Goal: Task Accomplishment & Management: Use online tool/utility

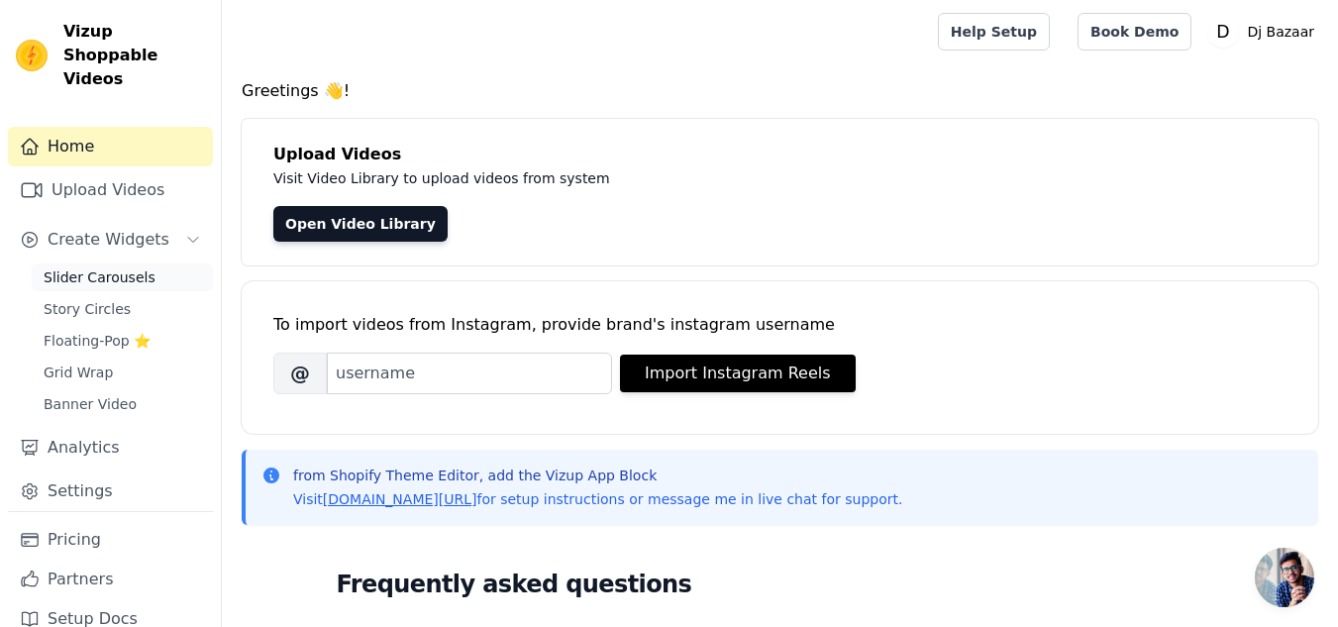
click at [127, 267] on span "Slider Carousels" at bounding box center [100, 277] width 112 height 20
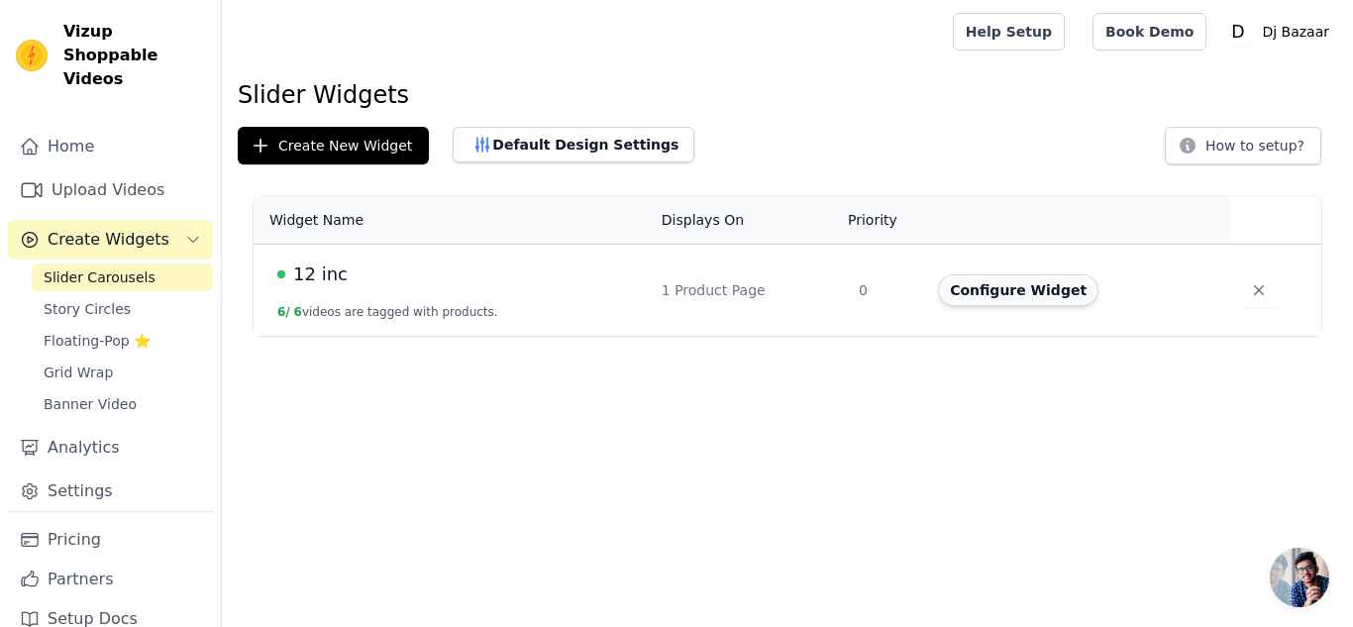
click at [981, 290] on button "Configure Widget" at bounding box center [1018, 290] width 160 height 32
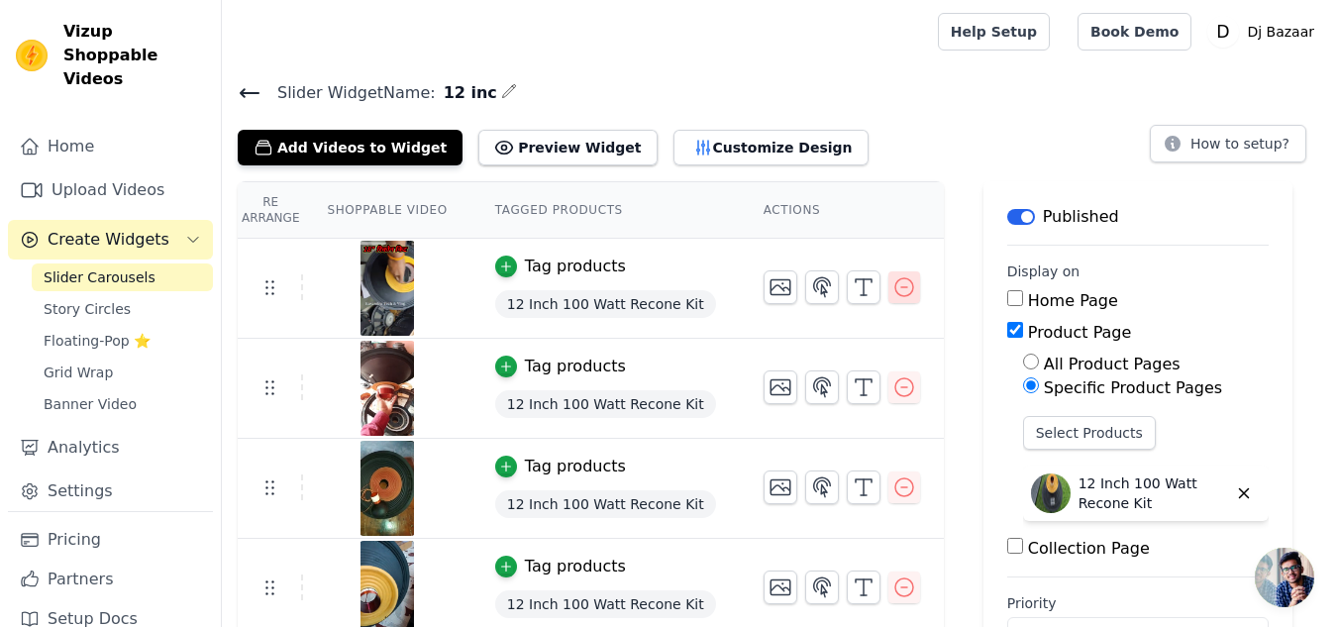
click at [892, 283] on icon "button" at bounding box center [904, 287] width 24 height 24
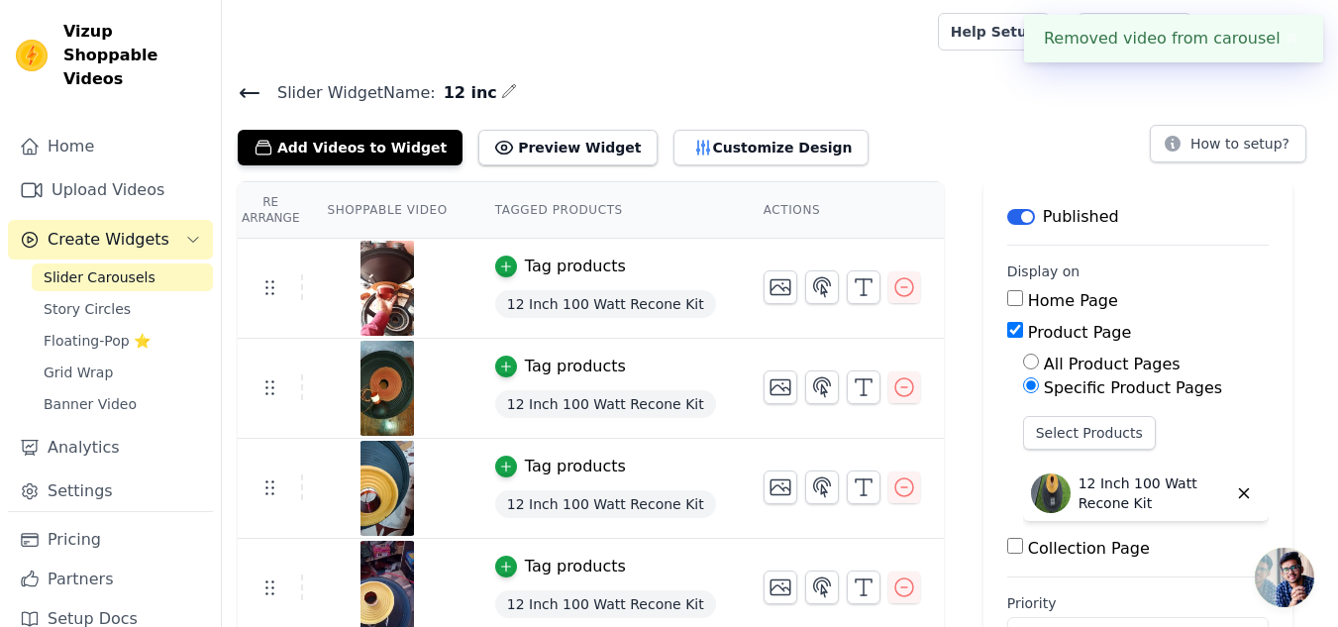
click at [892, 283] on icon "button" at bounding box center [904, 287] width 24 height 24
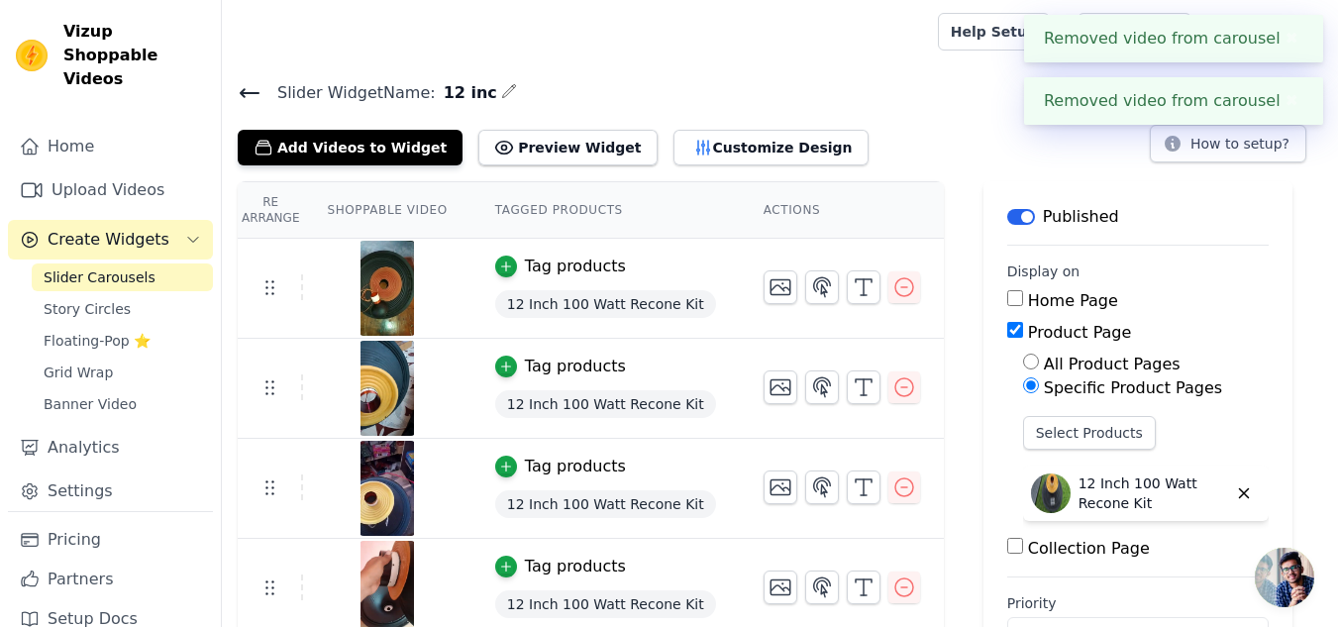
click at [892, 283] on icon "button" at bounding box center [904, 287] width 24 height 24
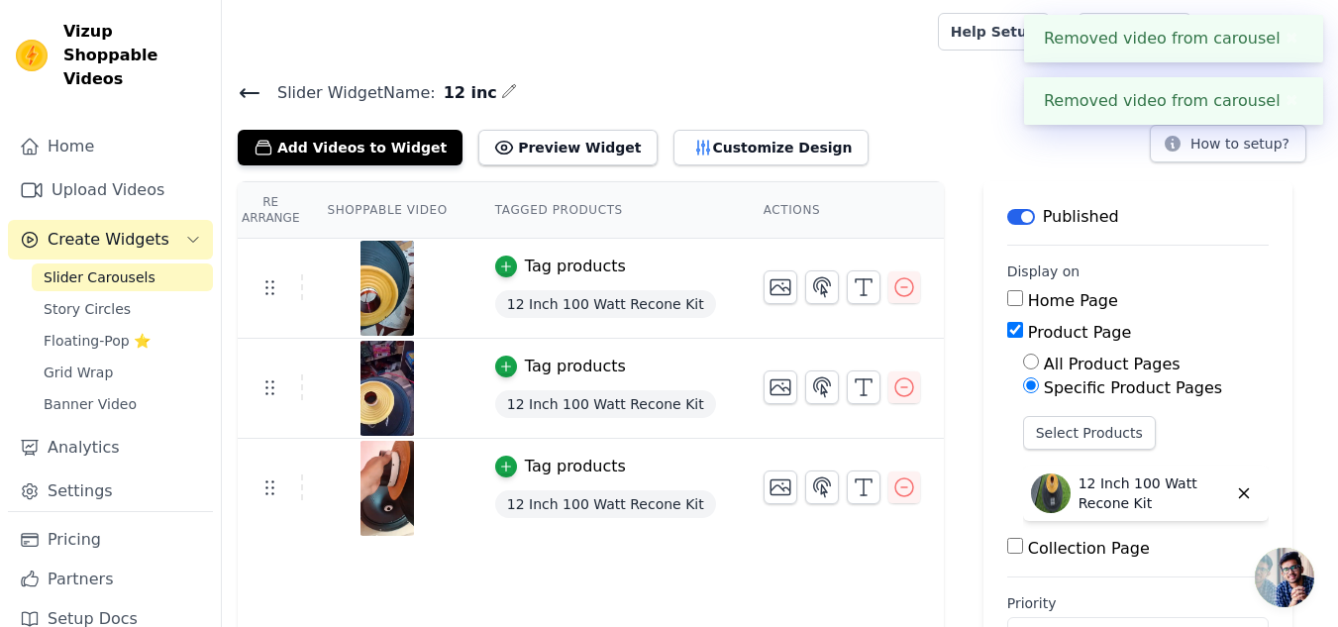
click at [892, 283] on icon "button" at bounding box center [904, 287] width 24 height 24
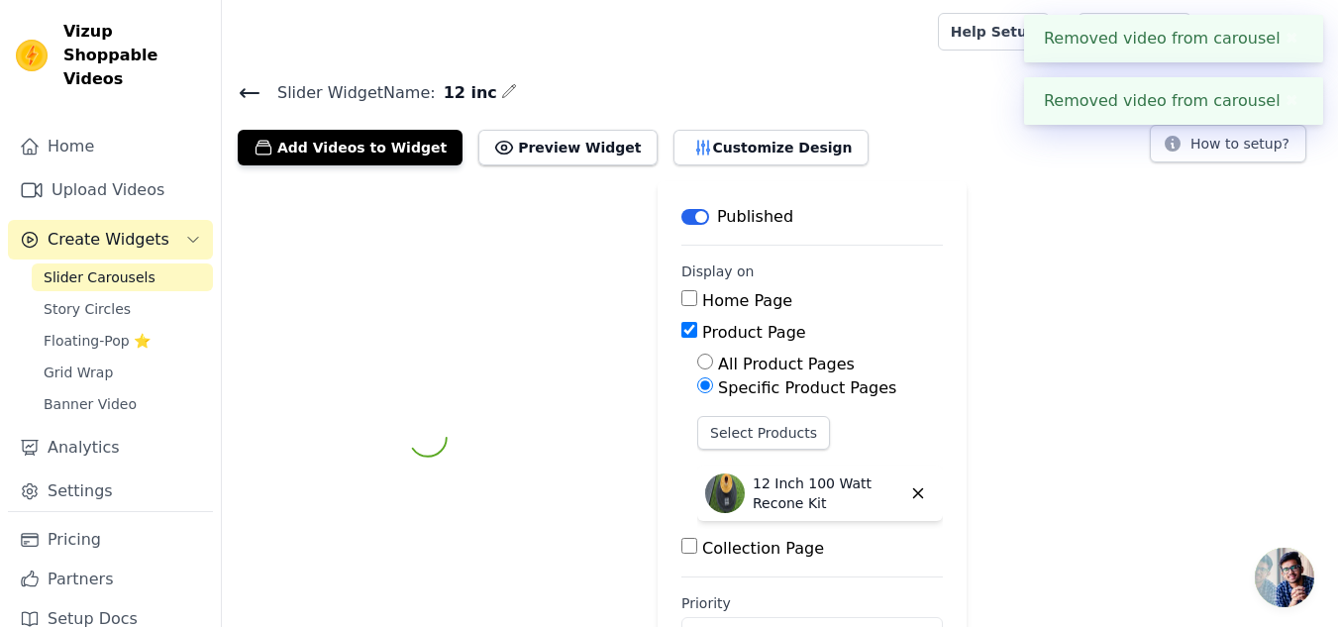
click at [863, 283] on div "Label Published Display on Home Page Product Page All Product Pages Specific Pr…" at bounding box center [780, 437] width 1116 height 513
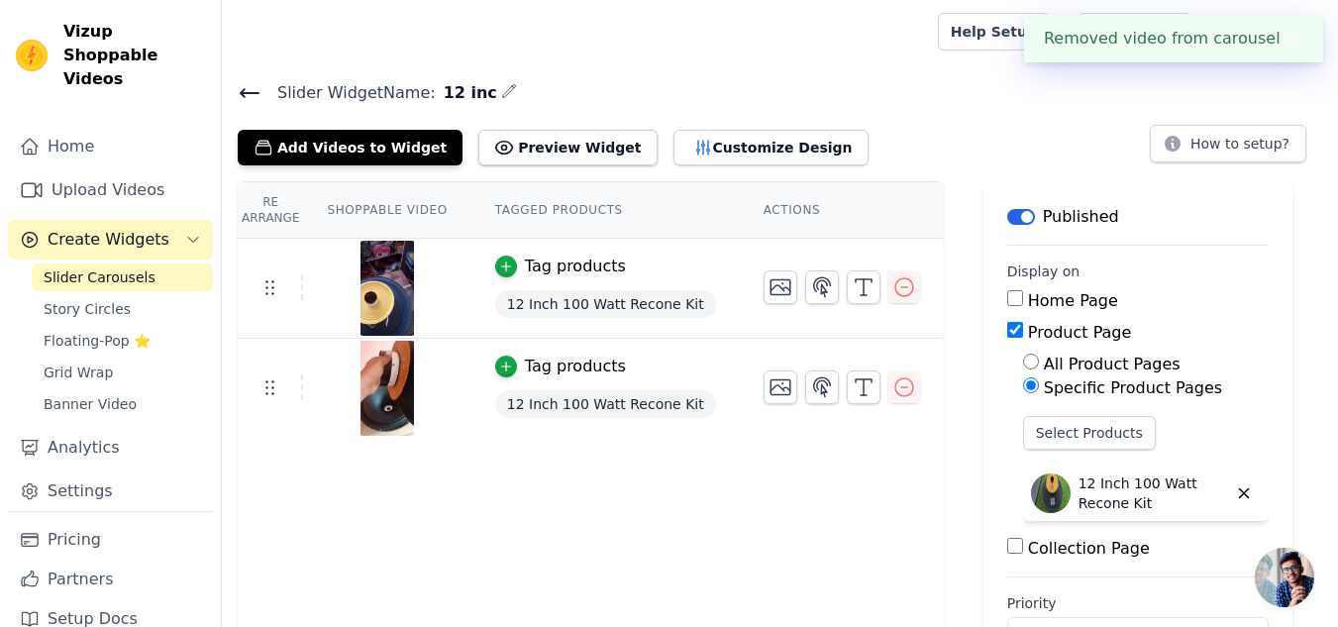
click at [892, 283] on icon "button" at bounding box center [904, 287] width 24 height 24
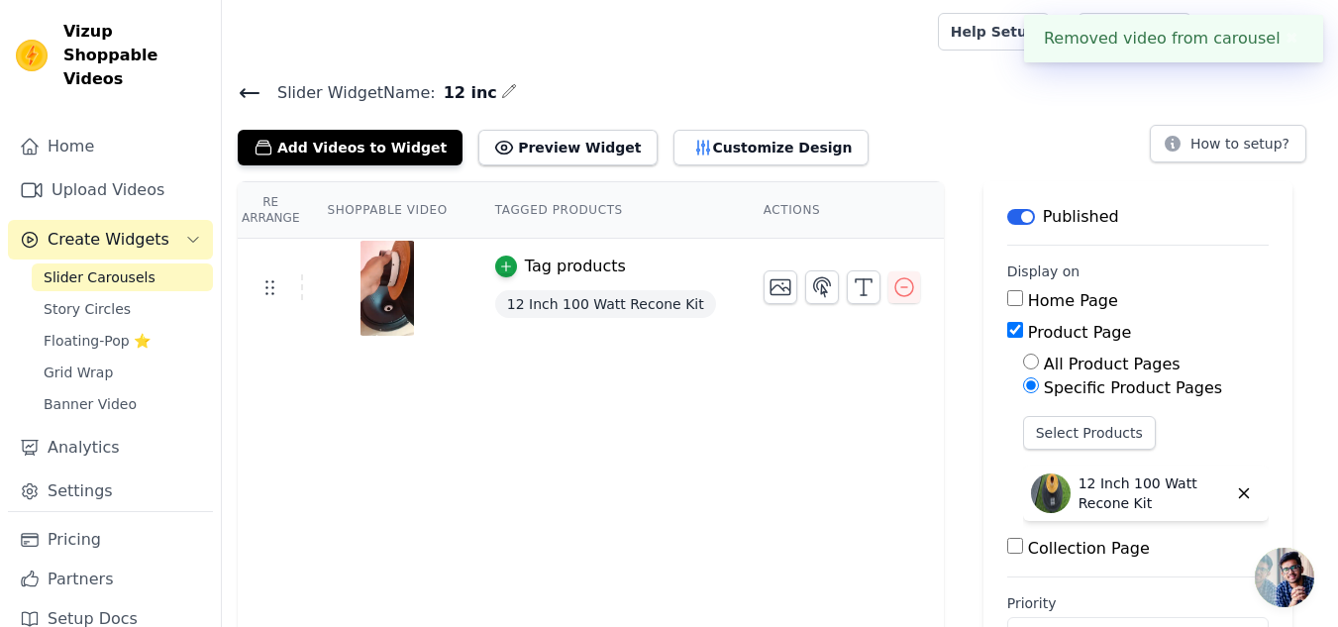
click at [892, 283] on icon "button" at bounding box center [904, 287] width 24 height 24
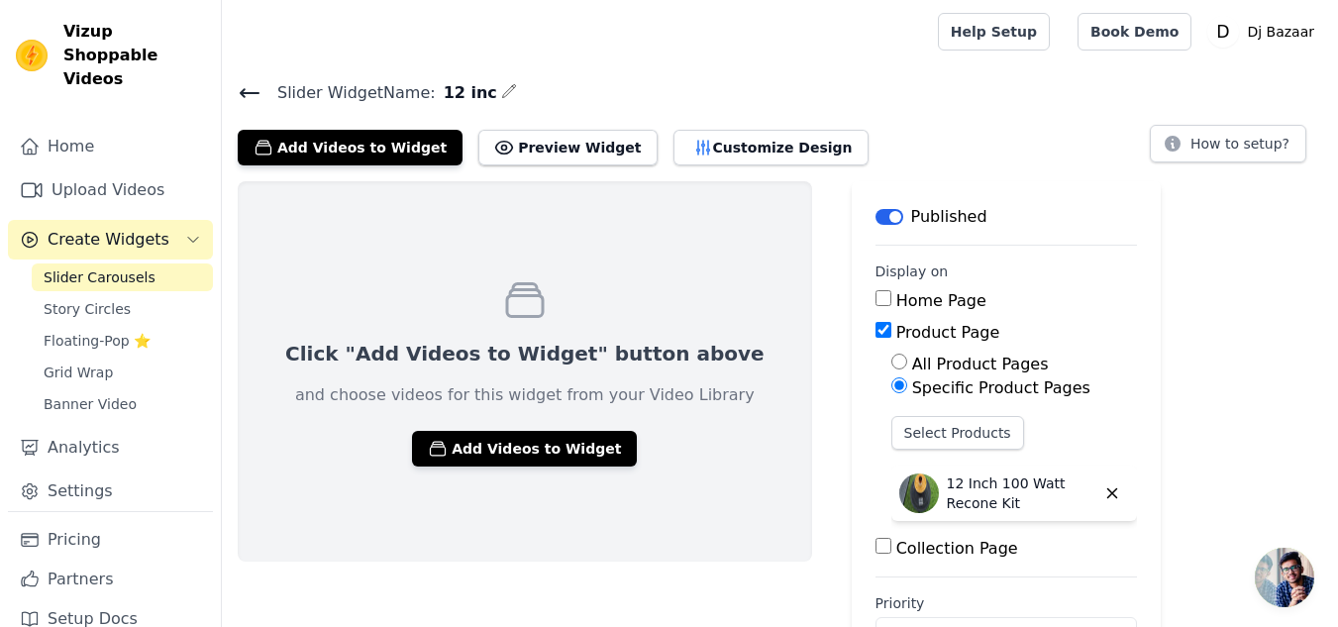
click at [101, 228] on span "Create Widgets" at bounding box center [109, 240] width 122 height 24
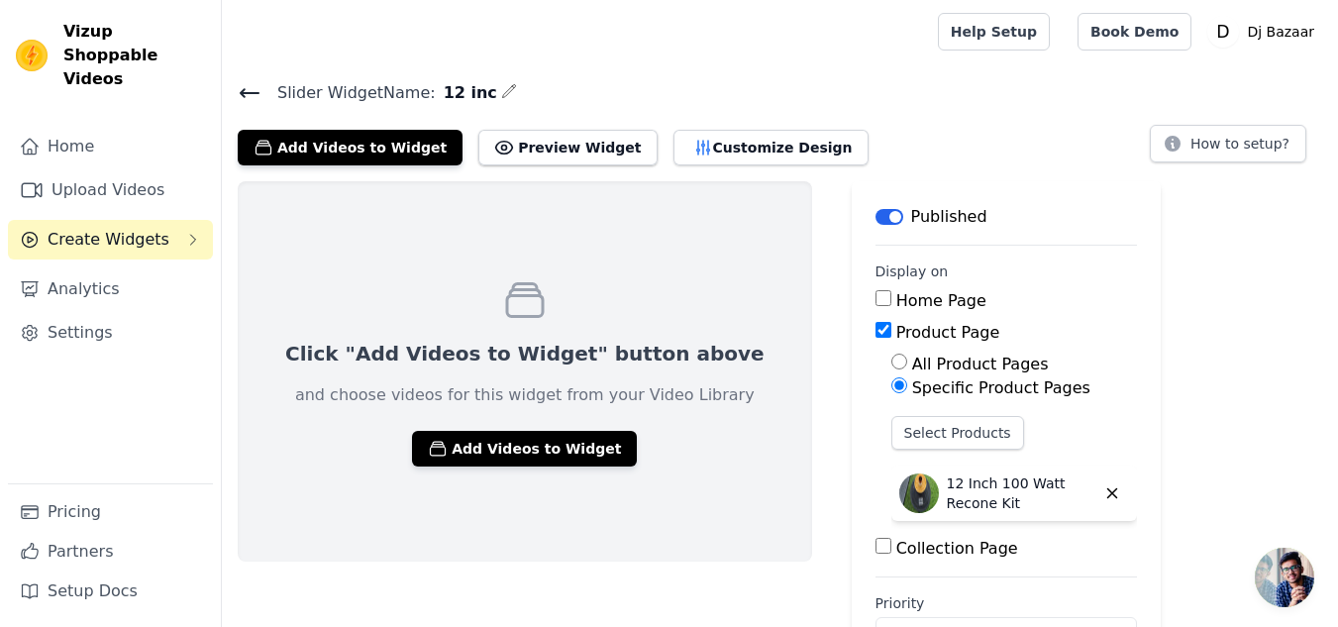
click at [101, 228] on span "Create Widgets" at bounding box center [109, 240] width 122 height 24
